Goal: Task Accomplishment & Management: Use online tool/utility

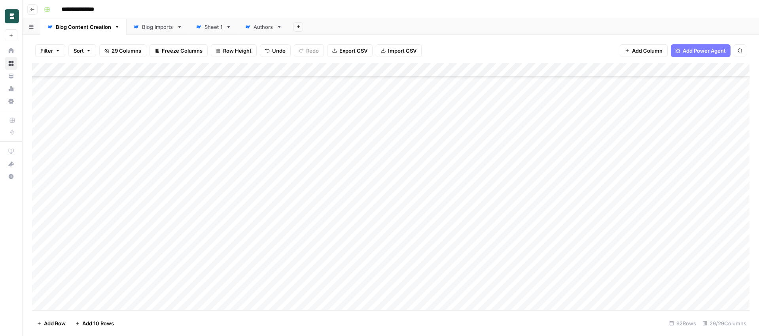
scroll to position [1016, 0]
click at [114, 290] on div "Add Column" at bounding box center [390, 186] width 717 height 247
click at [274, 291] on div "Add Column" at bounding box center [390, 186] width 717 height 247
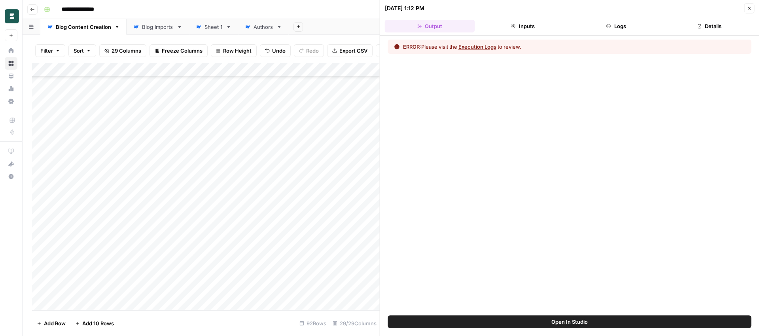
click at [494, 47] on button "Execution Logs" at bounding box center [477, 47] width 38 height 8
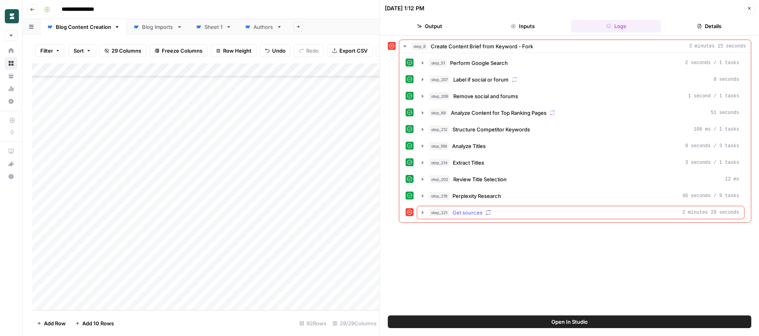
click at [422, 214] on icon "button" at bounding box center [423, 212] width 2 height 3
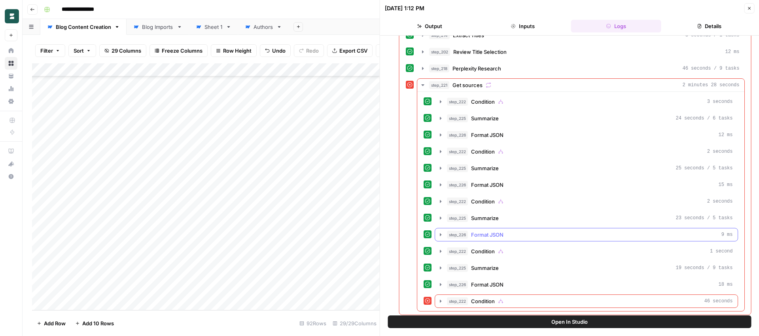
scroll to position [131, 0]
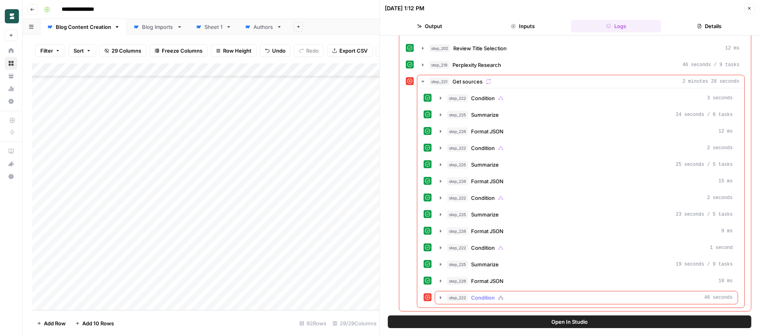
click at [440, 297] on icon "button" at bounding box center [441, 297] width 2 height 3
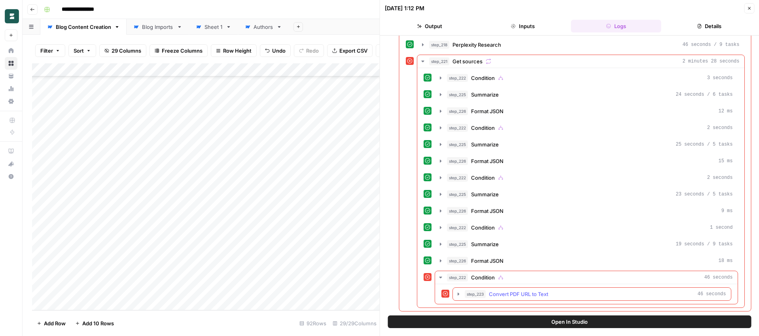
click at [455, 294] on icon "button" at bounding box center [458, 294] width 6 height 6
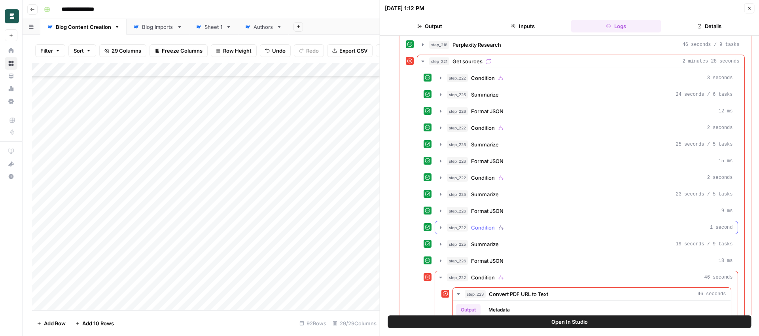
scroll to position [218, 0]
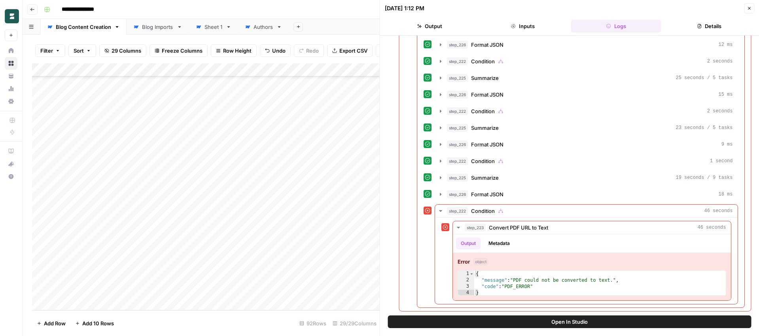
click at [109, 290] on div "Add Column" at bounding box center [206, 186] width 348 height 247
click at [109, 289] on textarea "**********" at bounding box center [122, 290] width 127 height 11
type textarea "**********"
click at [285, 292] on div "Add Column" at bounding box center [206, 186] width 348 height 247
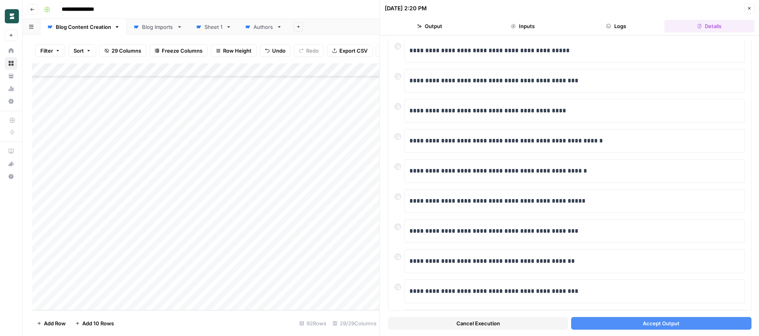
scroll to position [58, 0]
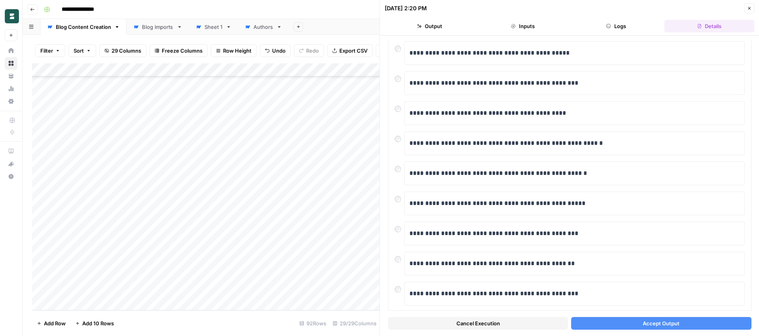
click at [614, 324] on button "Accept Output" at bounding box center [661, 323] width 180 height 13
